Goal: Complete application form: Complete application form

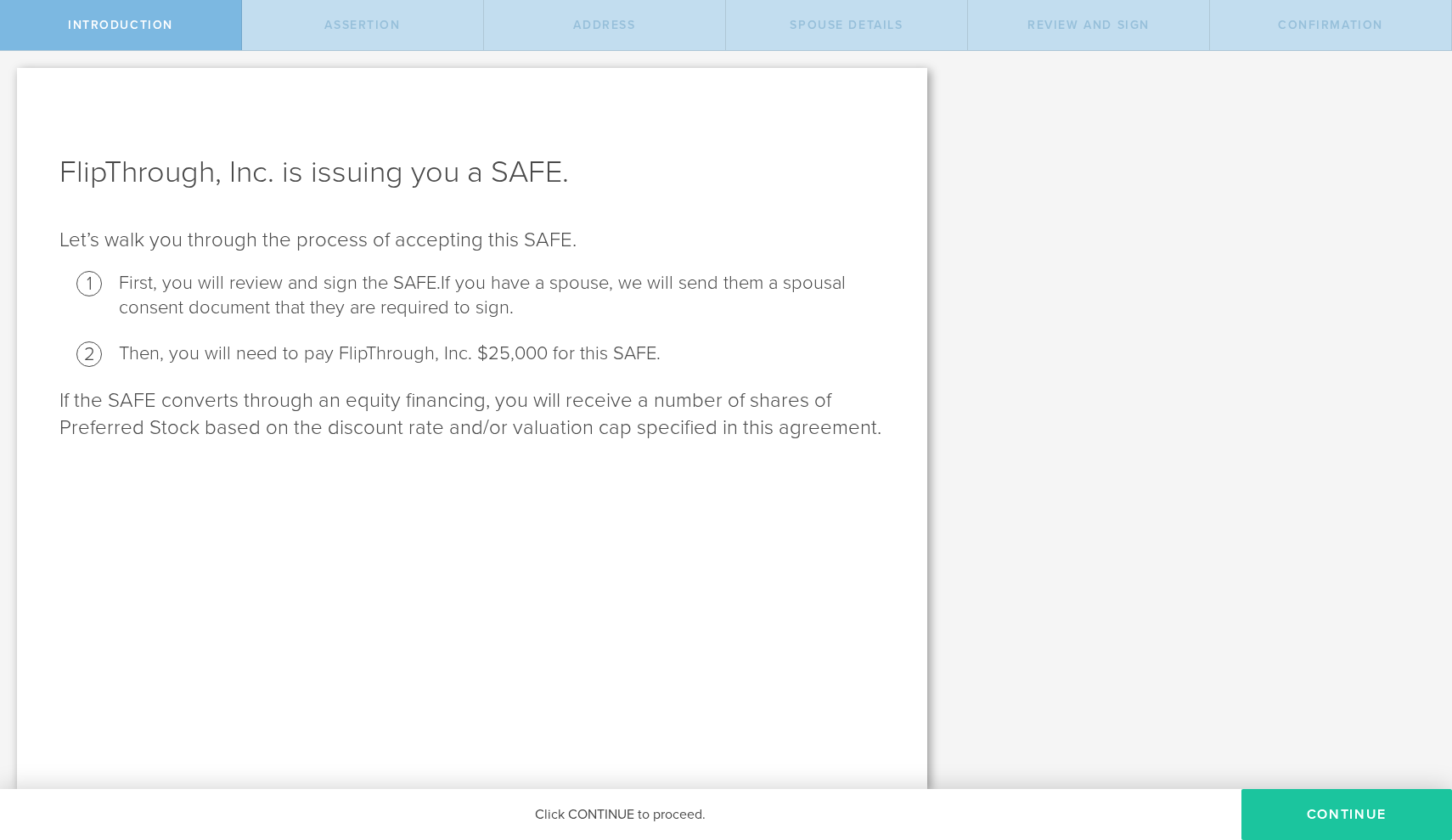
click at [1353, 804] on button "Continue" at bounding box center [1347, 814] width 210 height 51
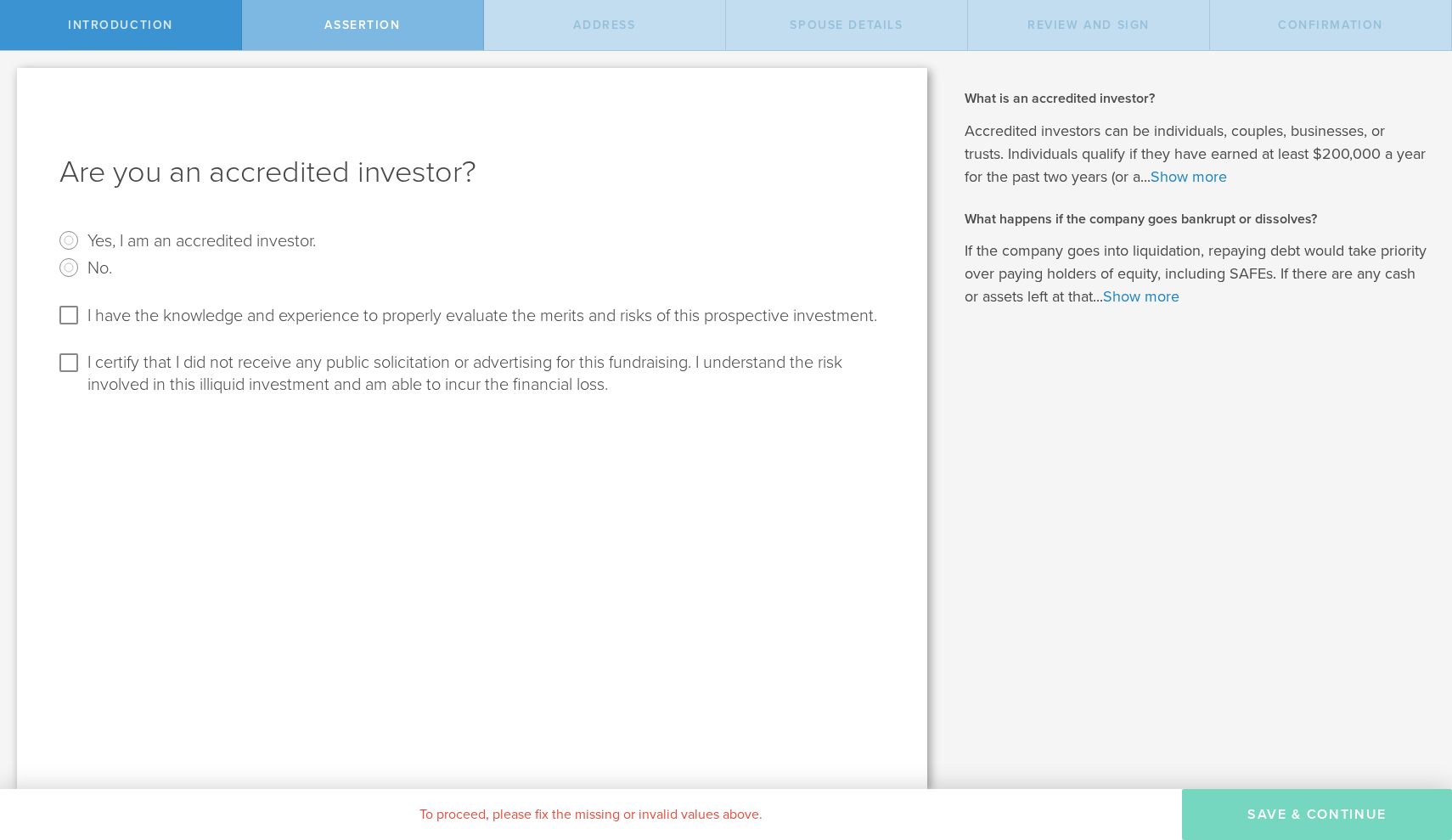
click at [69, 239] on input "Yes, I am an accredited investor." at bounding box center [69, 240] width 27 height 27
radio input "true"
click at [70, 316] on input "I have the knowledge and experience to properly evaluate the merits and risks o…" at bounding box center [69, 315] width 27 height 27
checkbox input "true"
click at [68, 376] on input "I certify that I did not receive any public solicitation or advertising for thi…" at bounding box center [69, 362] width 27 height 27
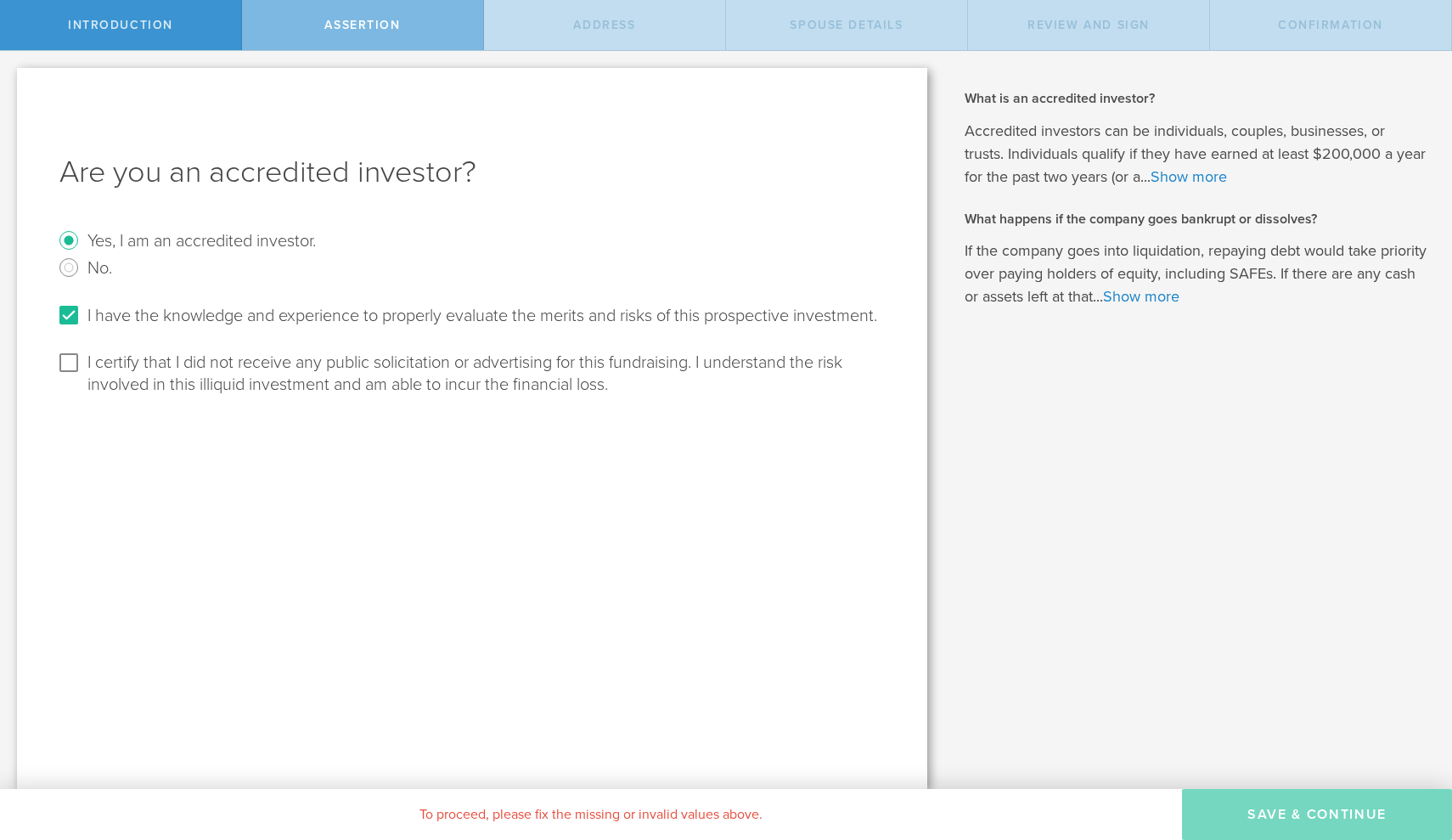
checkbox input "true"
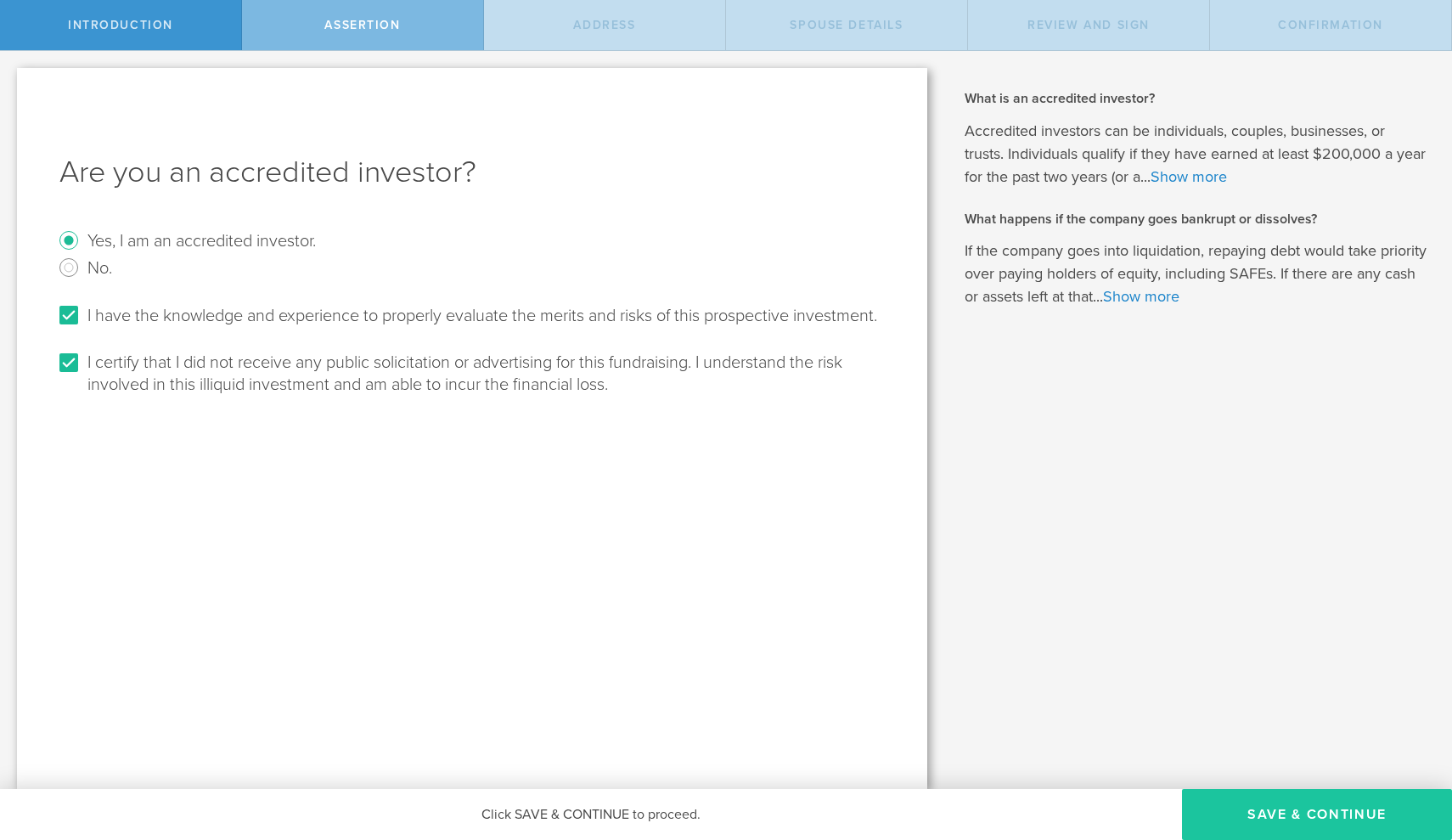
click at [1285, 813] on button "Save & Continue" at bounding box center [1317, 814] width 270 height 51
select select "string:[GEOGRAPHIC_DATA]"
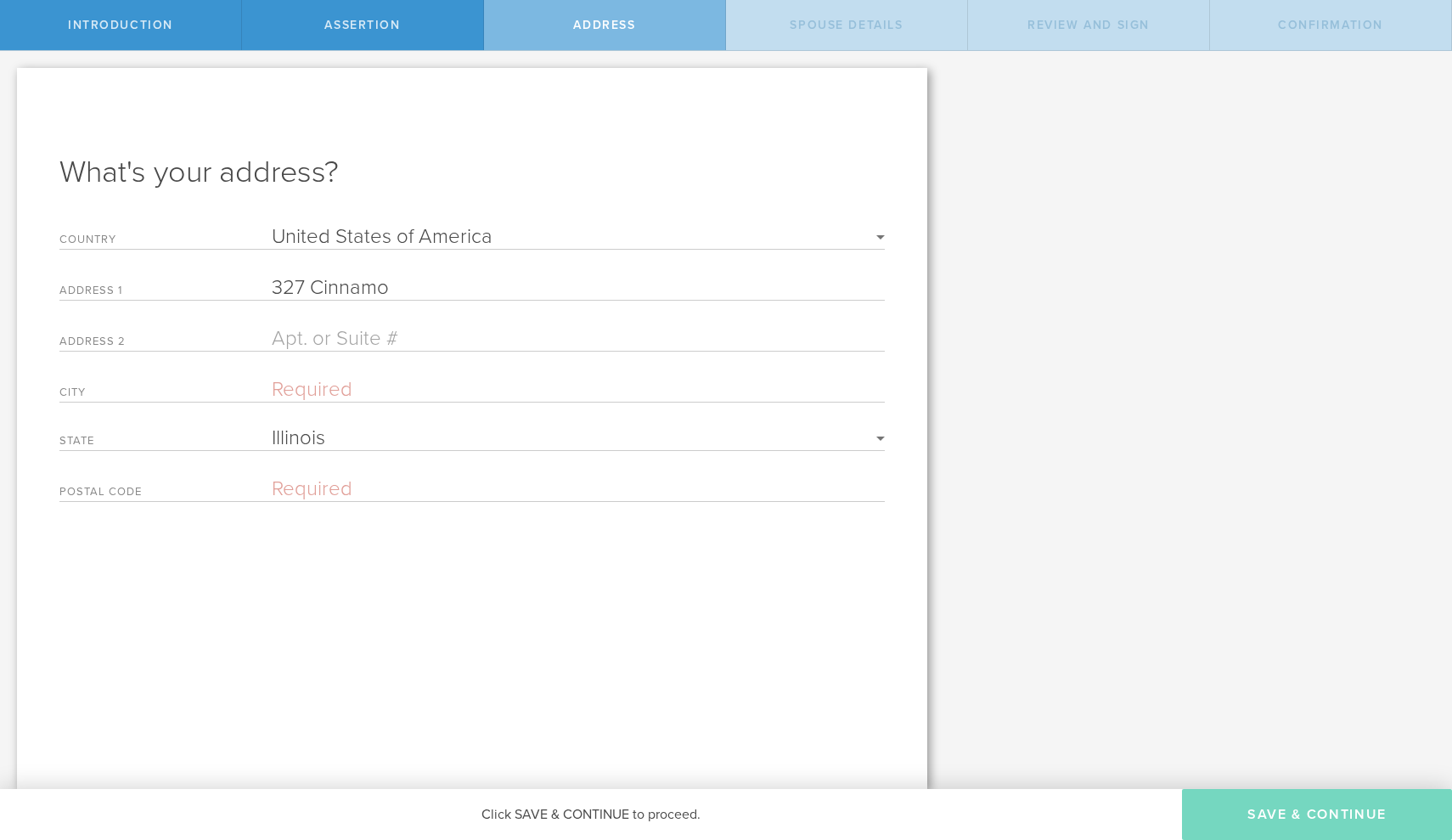
type input "327 Cinnamon"
type input "[STREET_ADDRESS]"
type input "[GEOGRAPHIC_DATA]"
select select "string:[GEOGRAPHIC_DATA]"
type input "77079"
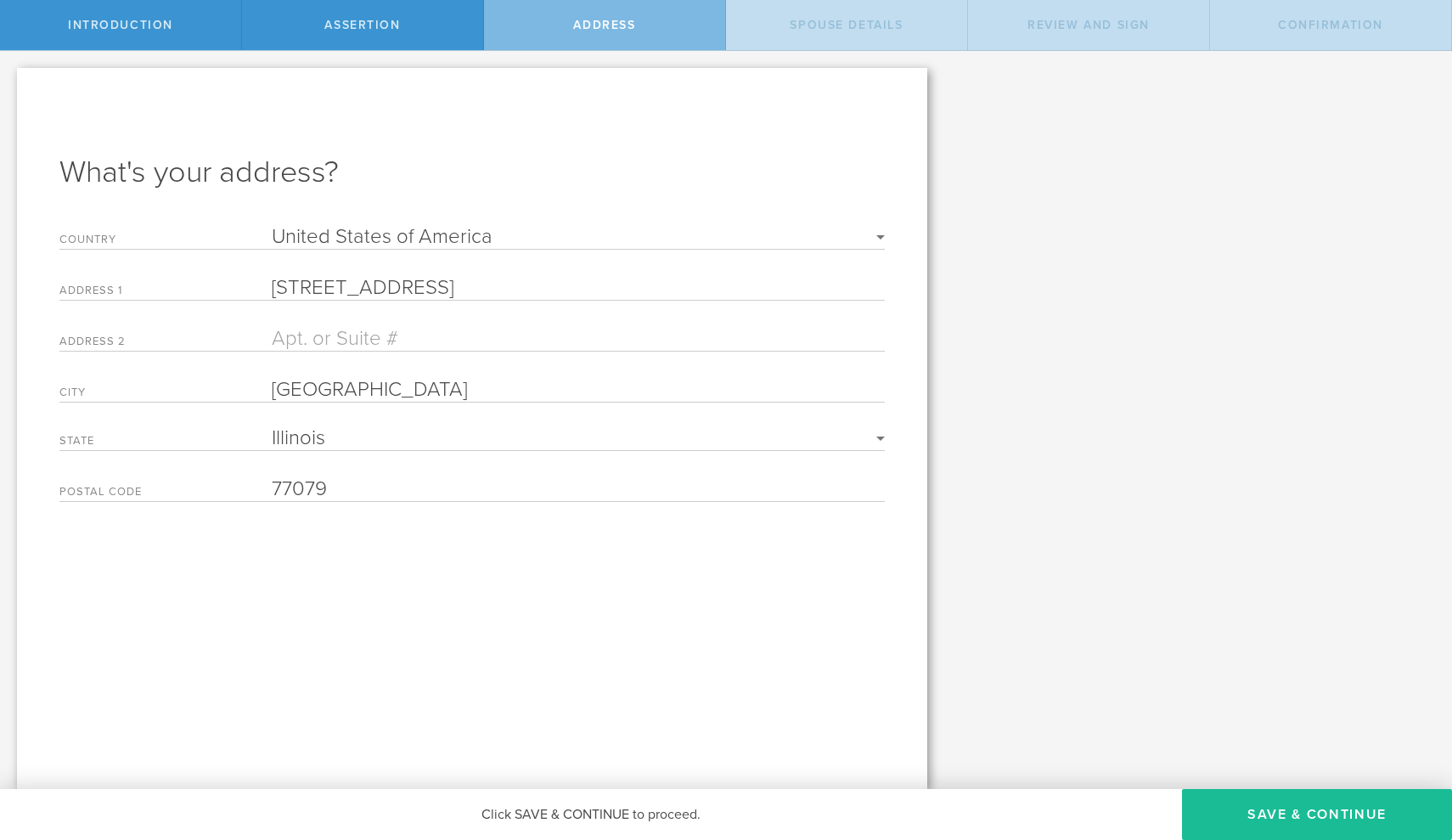
click at [501, 532] on div "What's your address? Country Required [GEOGRAPHIC_DATA] [GEOGRAPHIC_DATA] [GEOG…" at bounding box center [471, 428] width 911 height 720
click at [606, 291] on input "[STREET_ADDRESS]" at bounding box center [578, 287] width 614 height 24
drag, startPoint x: 606, startPoint y: 291, endPoint x: 217, endPoint y: 294, distance: 389.0
click at [217, 294] on div "Address [STREET_ADDRESS]" at bounding box center [472, 288] width 826 height 25
click at [1302, 814] on button "Save & Continue" at bounding box center [1317, 814] width 270 height 51
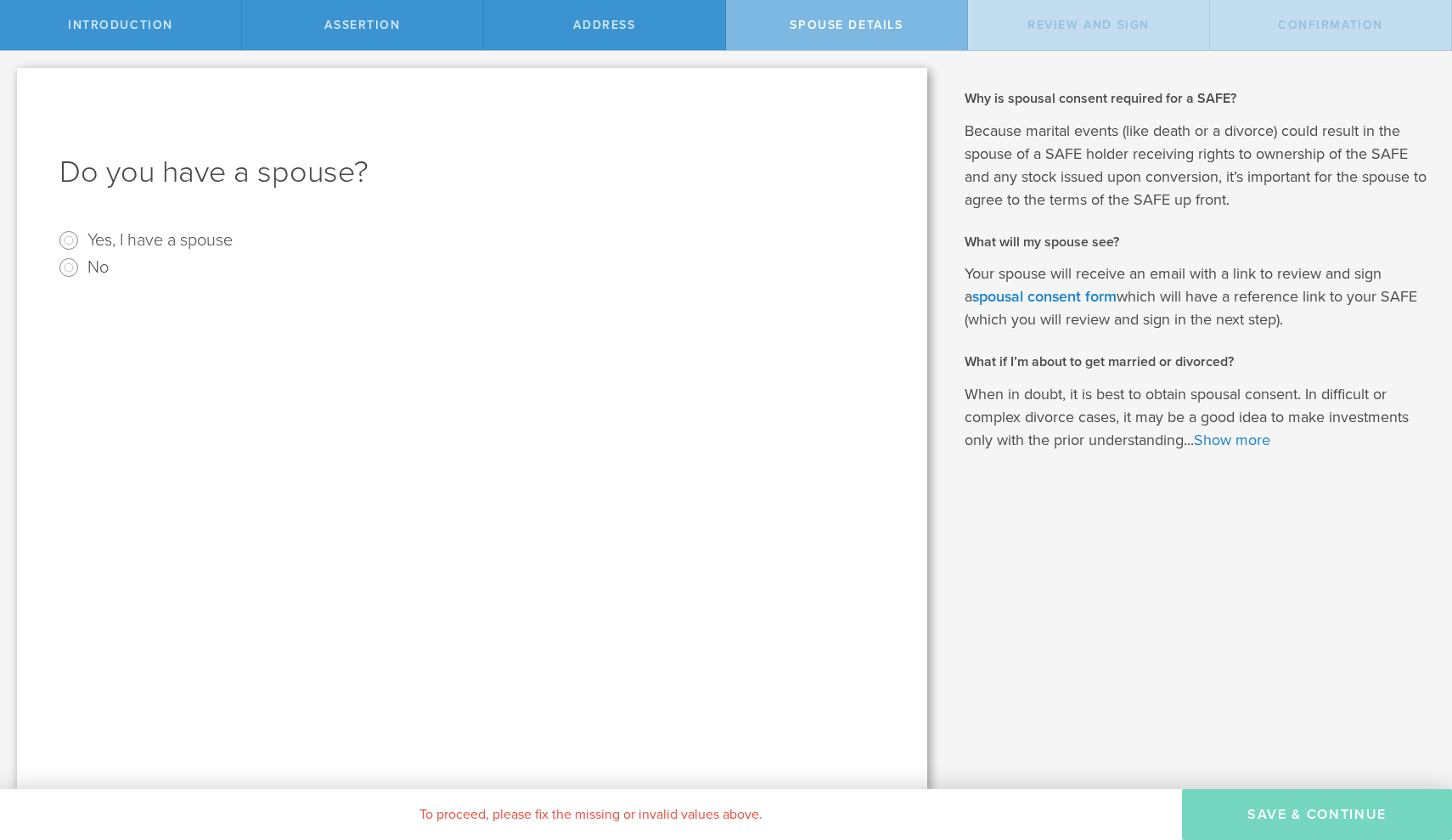
click at [67, 242] on input "Yes, I have a spouse" at bounding box center [69, 240] width 27 height 27
radio input "true"
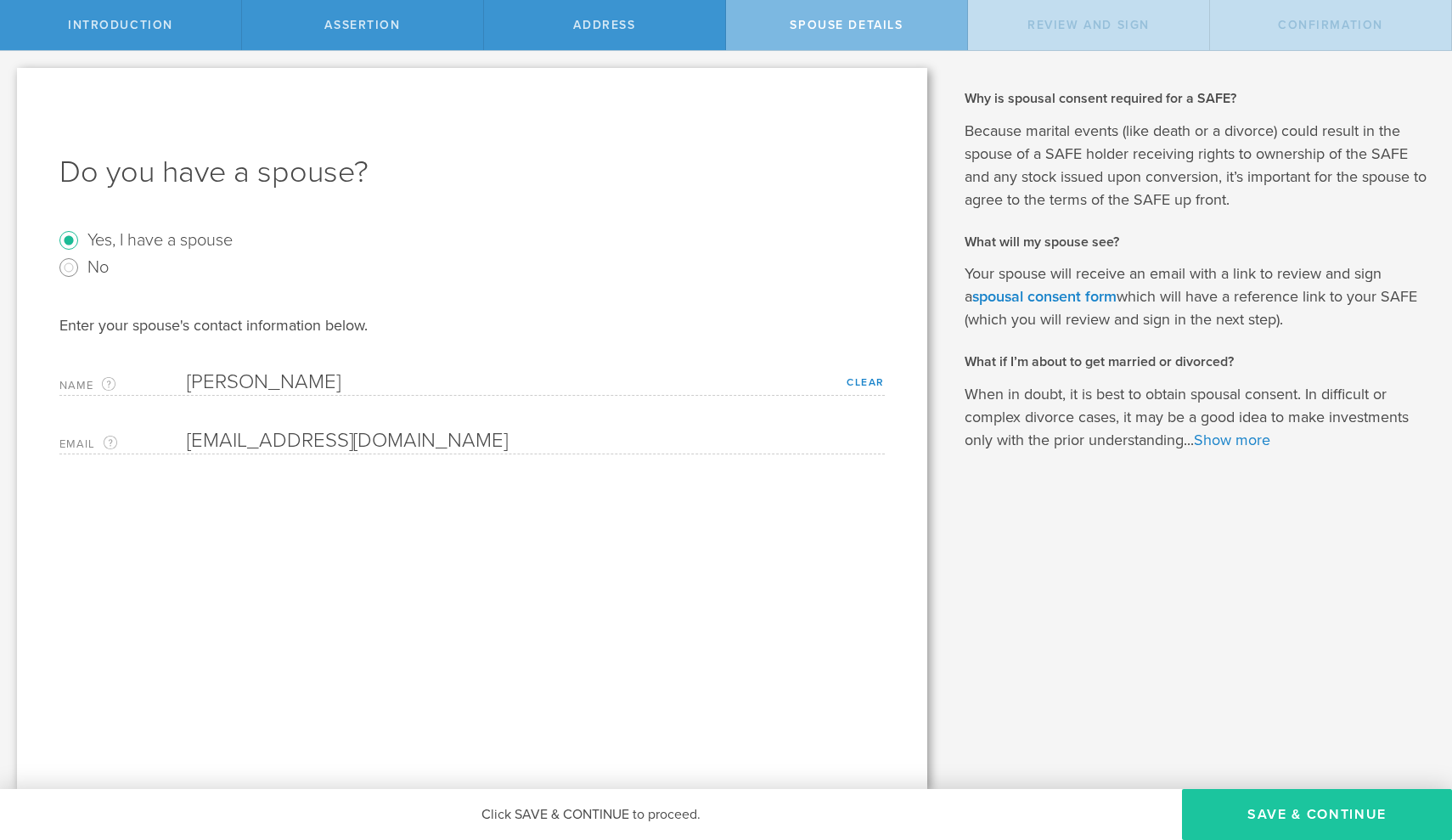
click at [1298, 810] on button "Save & Continue" at bounding box center [1317, 814] width 270 height 51
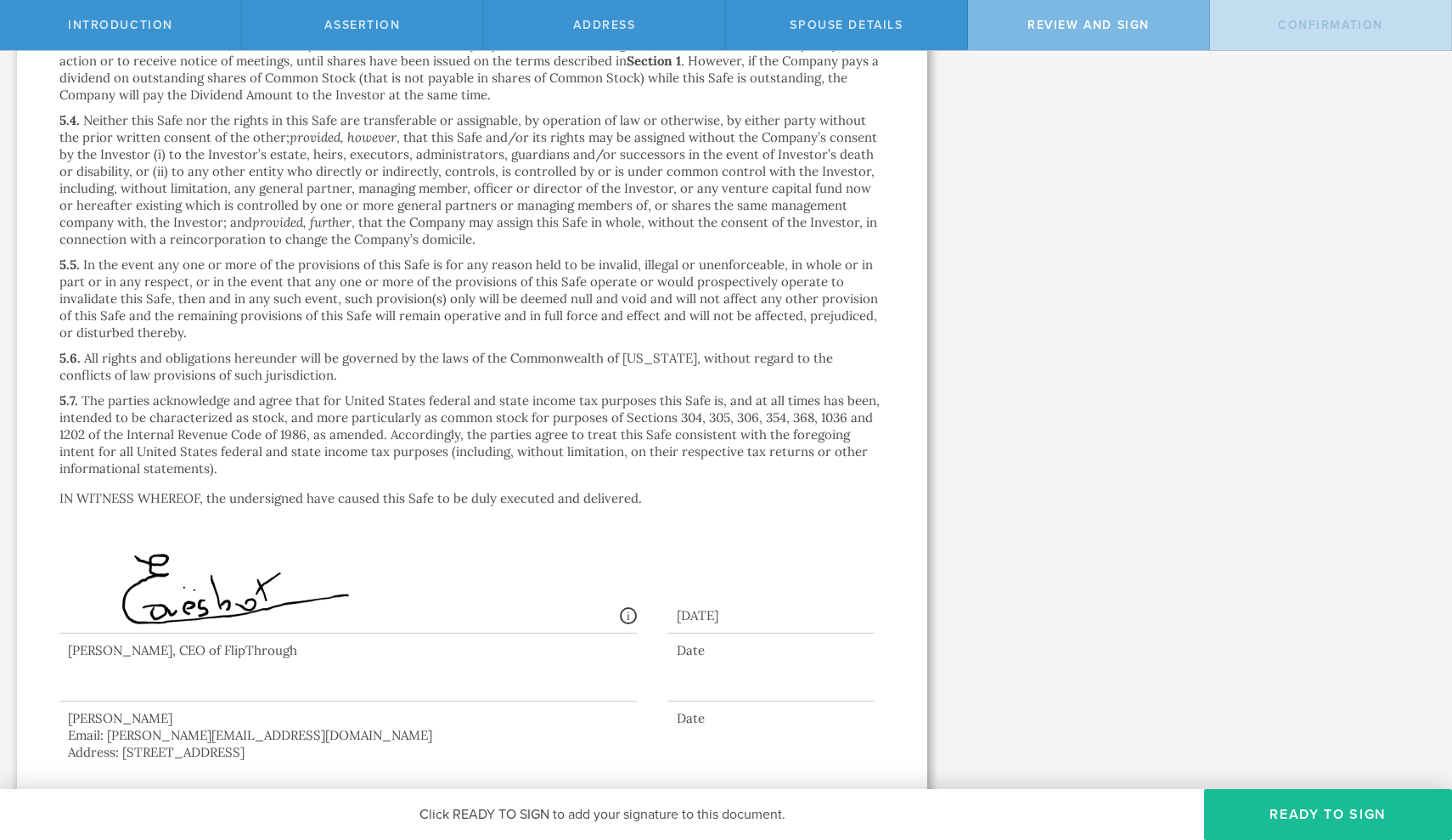
scroll to position [3943, 0]
